Goal: Task Accomplishment & Management: Use online tool/utility

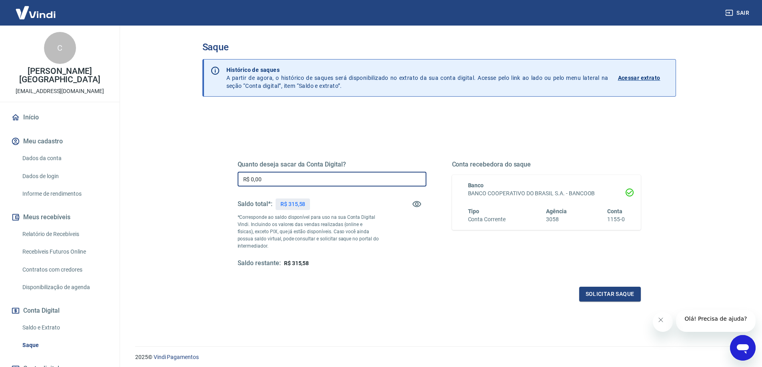
drag, startPoint x: 273, startPoint y: 175, endPoint x: 161, endPoint y: 190, distance: 113.3
click at [161, 190] on main "Saque Histórico de saques A partir de agora, o histórico de saques será disponi…" at bounding box center [439, 197] width 646 height 342
type input "R$ 315,58"
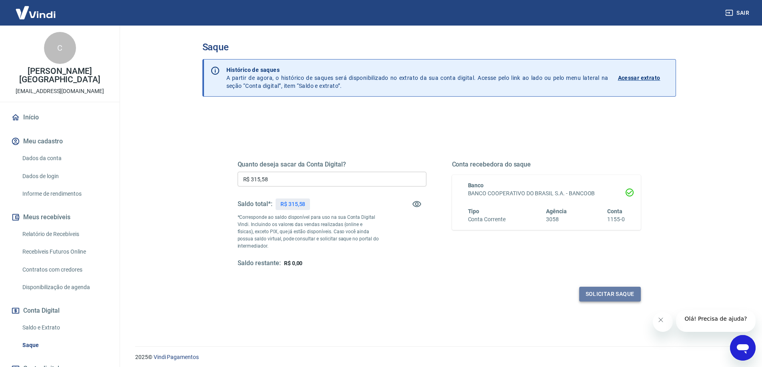
click at [613, 294] on button "Solicitar saque" at bounding box center [610, 294] width 62 height 15
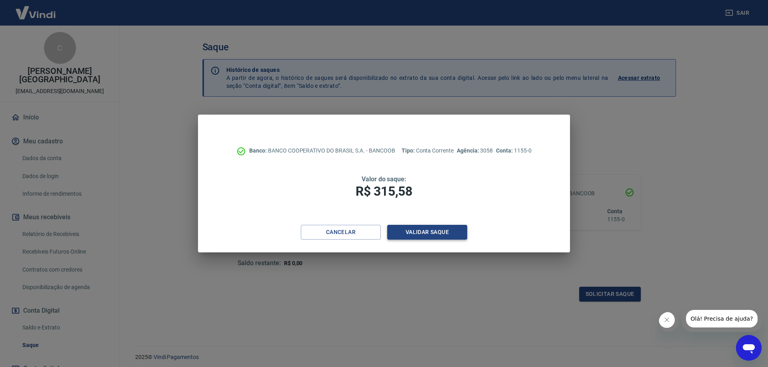
click at [434, 230] on button "Validar saque" at bounding box center [427, 232] width 80 height 15
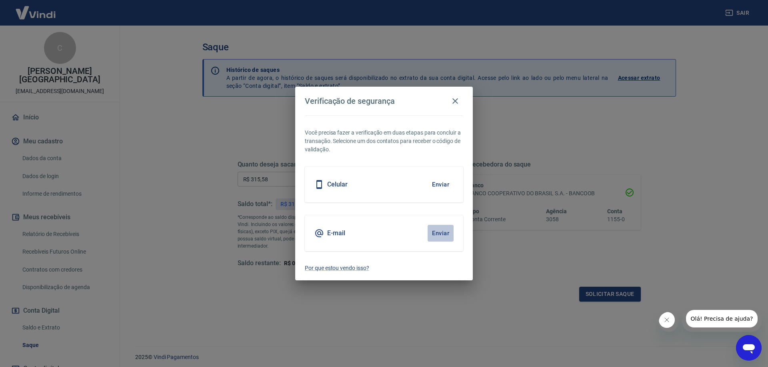
click at [434, 230] on button "Enviar" at bounding box center [440, 233] width 26 height 17
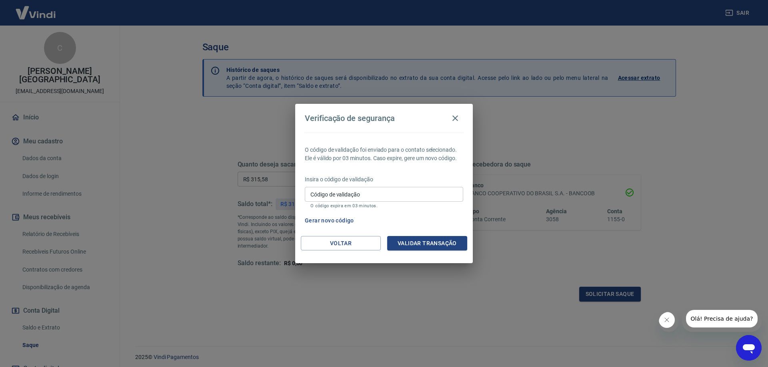
click at [345, 198] on input "Código de validação" at bounding box center [384, 194] width 158 height 15
type input "129155"
click at [420, 244] on button "Validar transação" at bounding box center [427, 243] width 80 height 15
